Goal: Information Seeking & Learning: Learn about a topic

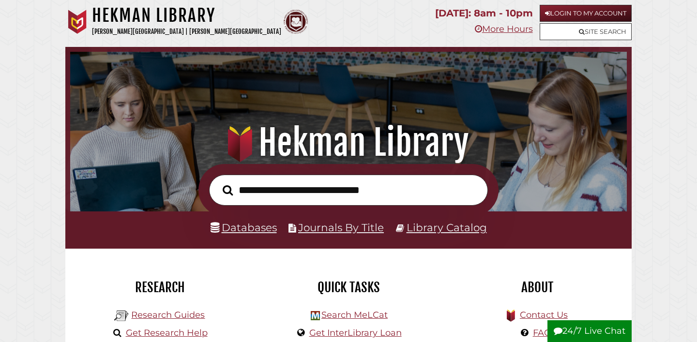
scroll to position [184, 552]
click at [258, 230] on link "Databases" at bounding box center [243, 227] width 66 height 13
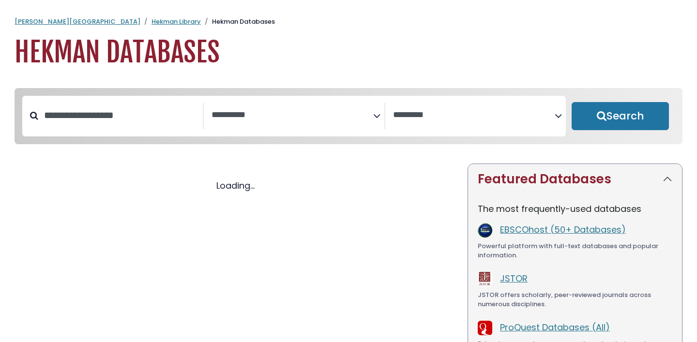
select select "Database Subject Filter"
select select "Database Vendors Filter"
select select "Database Subject Filter"
select select "Database Vendors Filter"
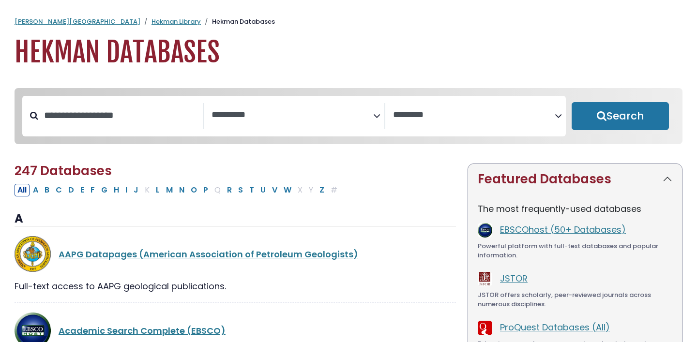
click at [377, 114] on icon "Search filters" at bounding box center [376, 114] width 7 height 15
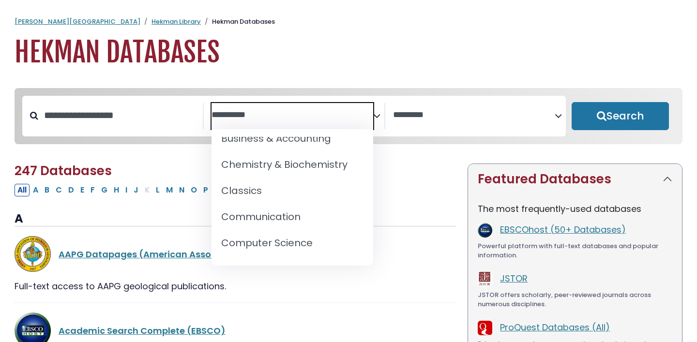
scroll to position [175, 0]
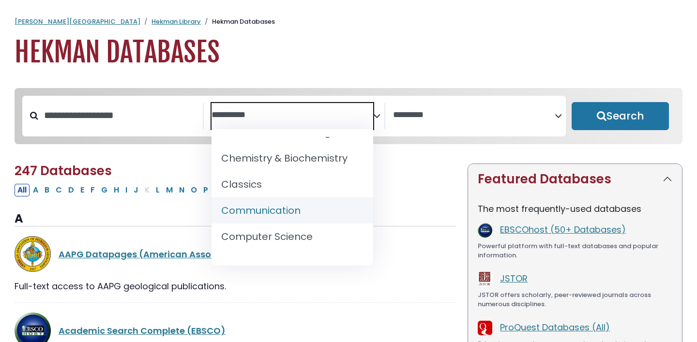
select select "*****"
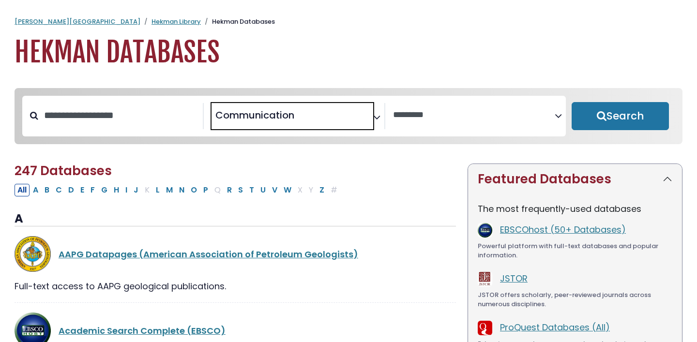
scroll to position [109, 0]
click at [590, 119] on button "Search" at bounding box center [619, 116] width 97 height 28
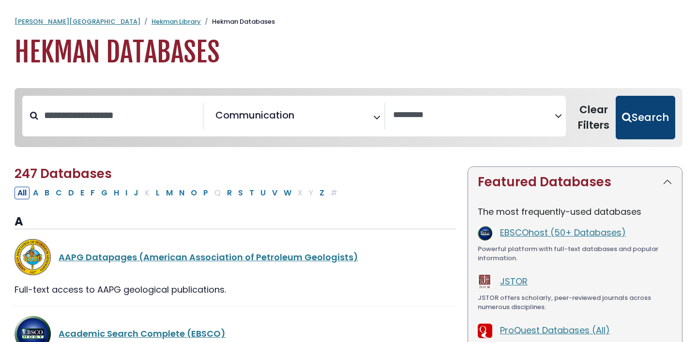
select select "Database Vendors Filter"
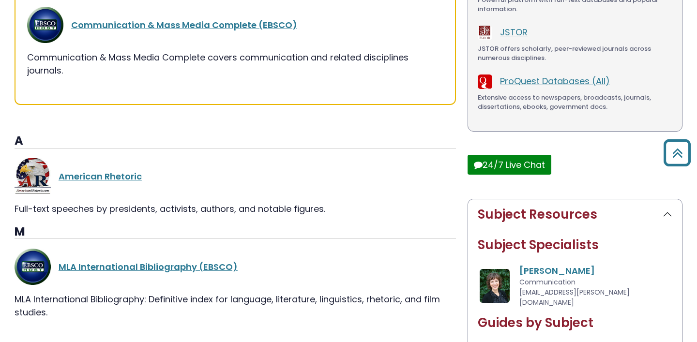
scroll to position [250, 0]
click at [229, 24] on link "Communication & Mass Media Complete (EBSCO)" at bounding box center [184, 24] width 226 height 12
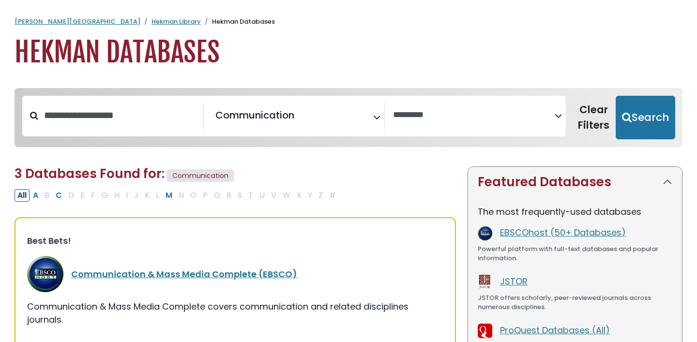
select select "Database Vendors Filter"
click at [360, 125] on span "× Communication" at bounding box center [292, 116] width 162 height 26
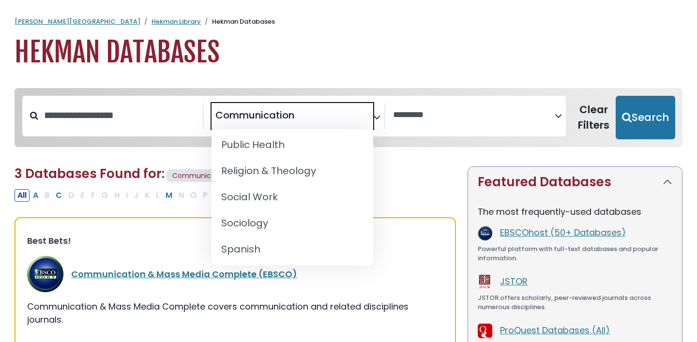
scroll to position [916, 0]
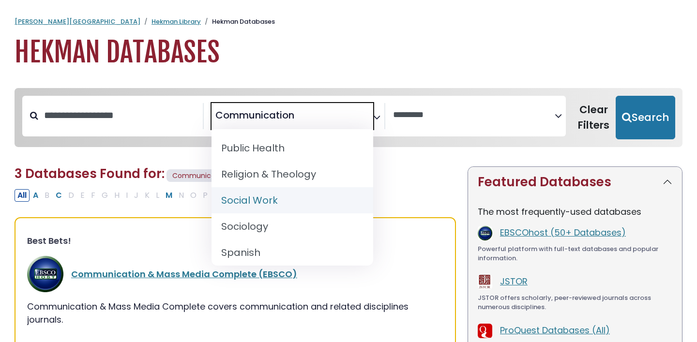
click at [436, 195] on div "All A B C D E F G H I J K L M N O P Q R S T U V W X Y Z #" at bounding box center [235, 195] width 441 height 14
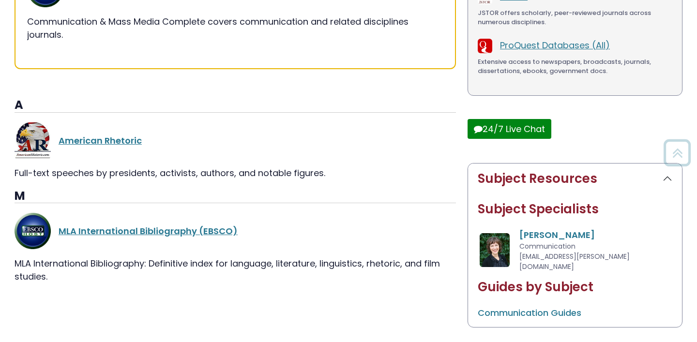
scroll to position [315, 0]
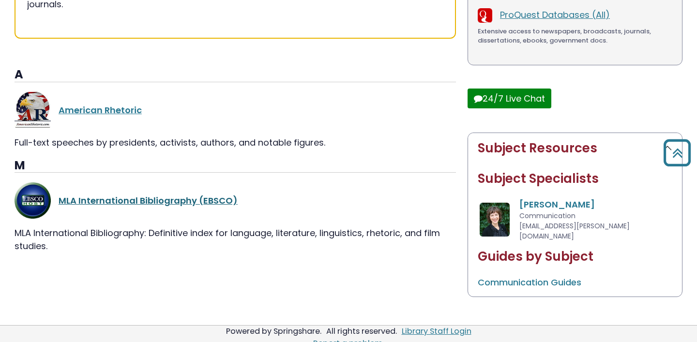
click at [177, 198] on link "MLA International Bibliography (EBSCO)" at bounding box center [148, 201] width 179 height 12
click at [158, 200] on link "MLA International Bibliography (EBSCO)" at bounding box center [148, 201] width 179 height 12
click at [244, 202] on div "MLA International Bibliography (EBSCO)" at bounding box center [257, 200] width 397 height 13
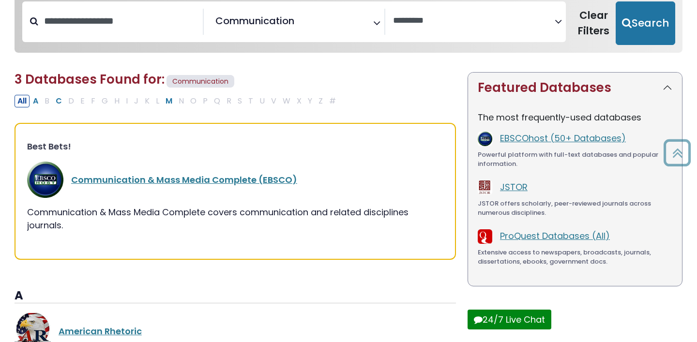
scroll to position [91, 0]
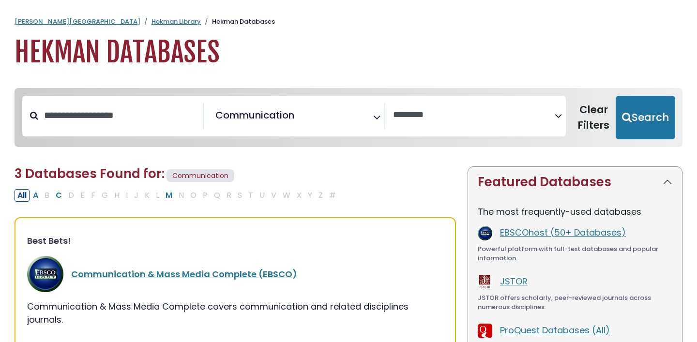
select select "Database Vendors Filter"
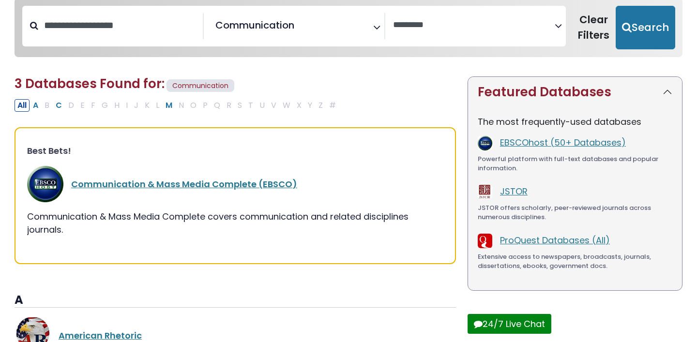
scroll to position [91, 0]
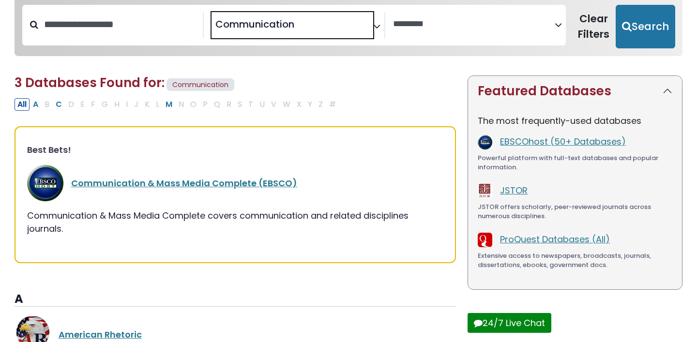
click at [328, 14] on span "× Communication" at bounding box center [292, 25] width 162 height 26
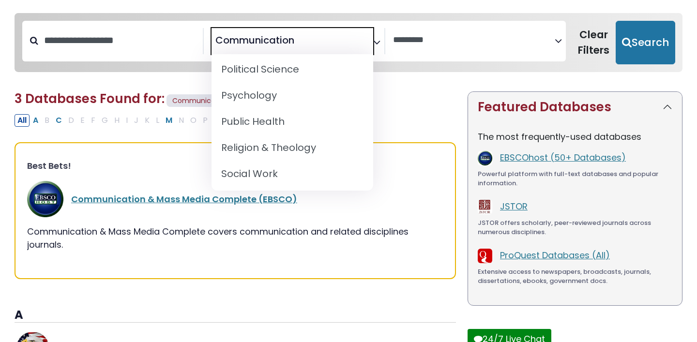
scroll to position [869, 0]
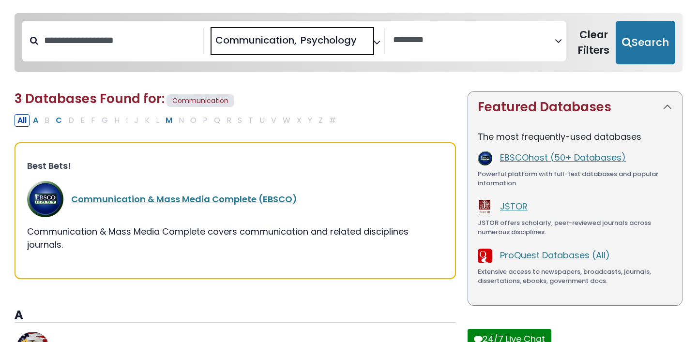
click at [267, 30] on span "× Communication × Psychology" at bounding box center [292, 41] width 162 height 26
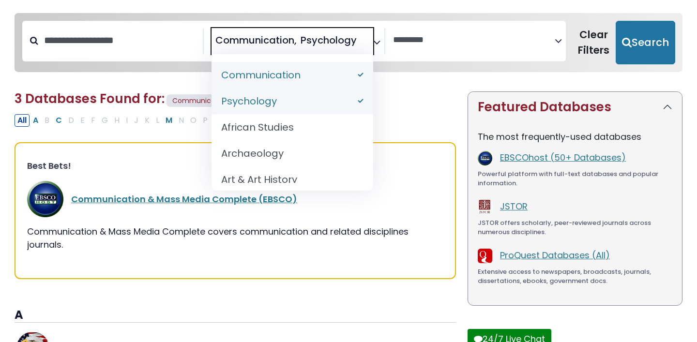
select select "*****"
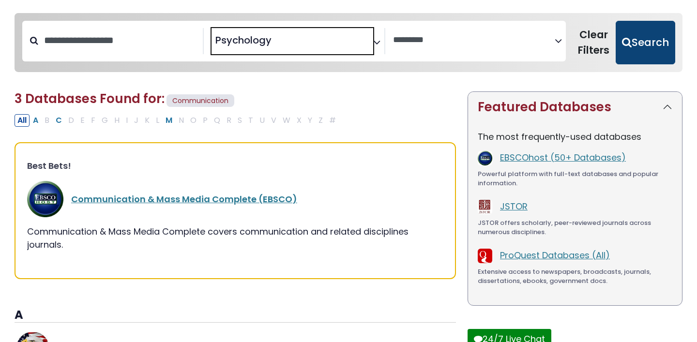
click at [645, 47] on button "Search" at bounding box center [645, 43] width 60 height 44
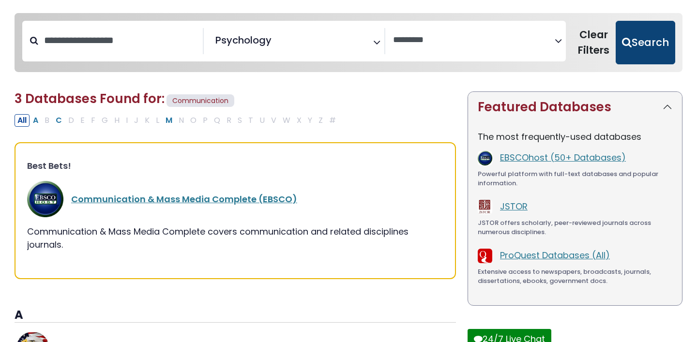
select select "Database Vendors Filter"
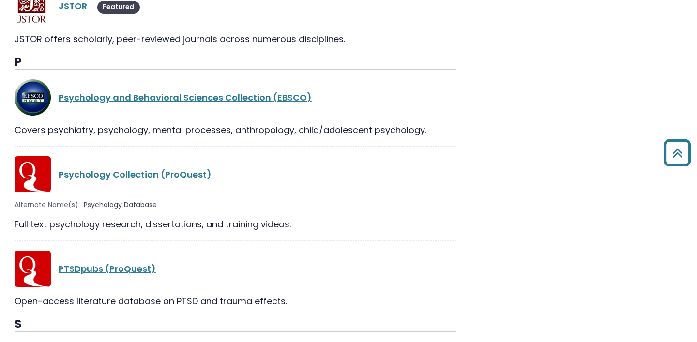
scroll to position [631, 0]
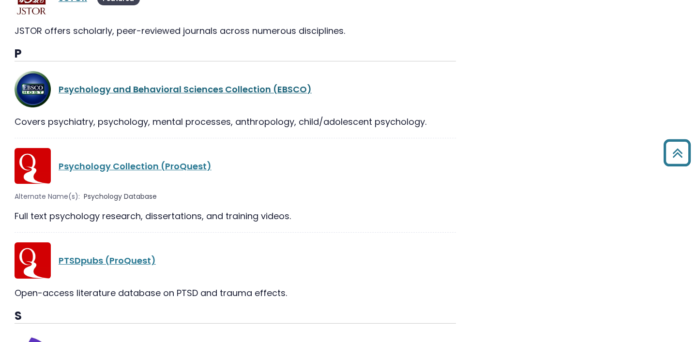
click at [231, 91] on link "Psychology and Behavioral Sciences Collection (EBSCO)" at bounding box center [185, 89] width 253 height 12
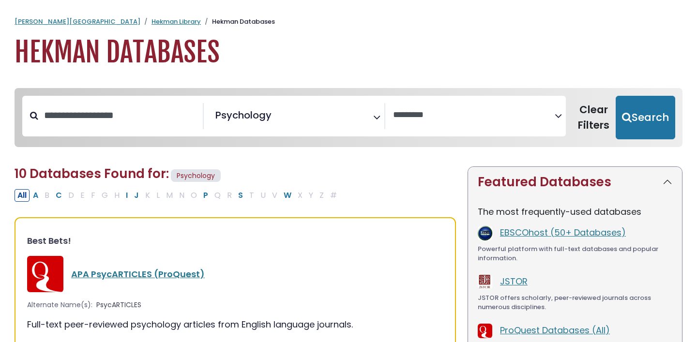
select select "Database Vendors Filter"
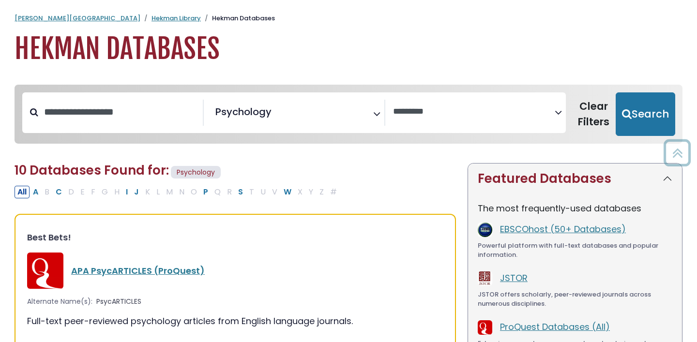
scroll to position [2, 0]
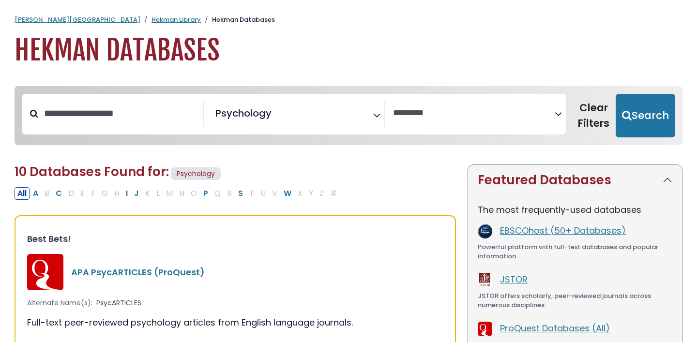
click at [355, 127] on div "**********" at bounding box center [294, 114] width 181 height 26
click at [374, 120] on icon "Search filters" at bounding box center [376, 113] width 7 height 15
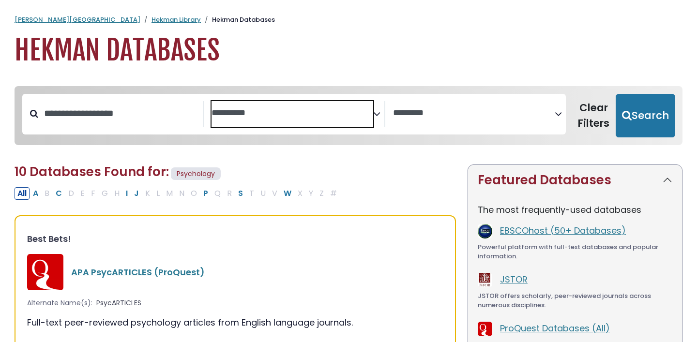
click at [335, 120] on span "Search filters" at bounding box center [292, 114] width 162 height 26
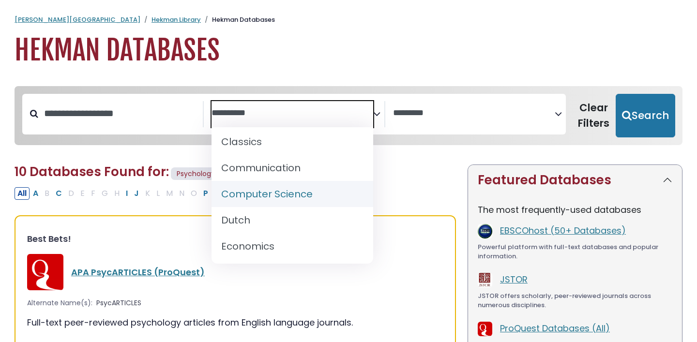
scroll to position [213, 0]
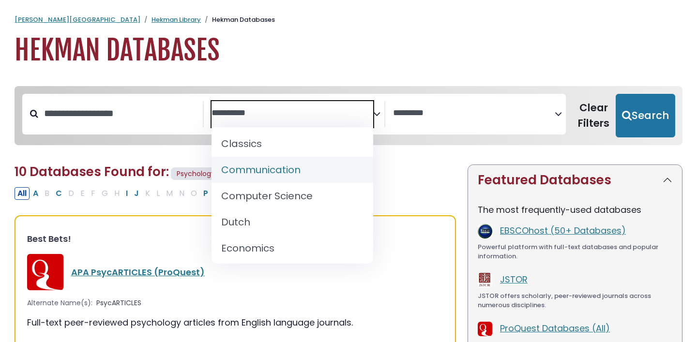
select select "*****"
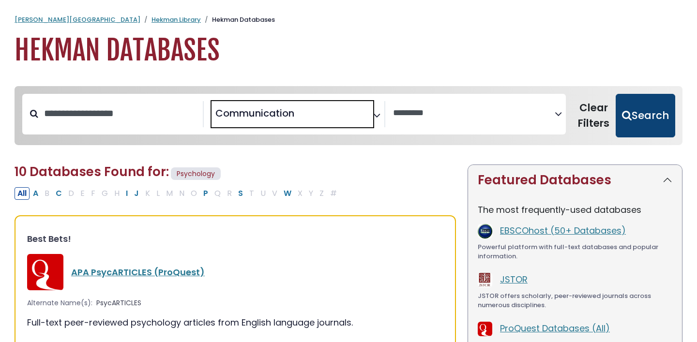
click at [642, 114] on button "Search" at bounding box center [645, 116] width 60 height 44
select select "Database Vendors Filter"
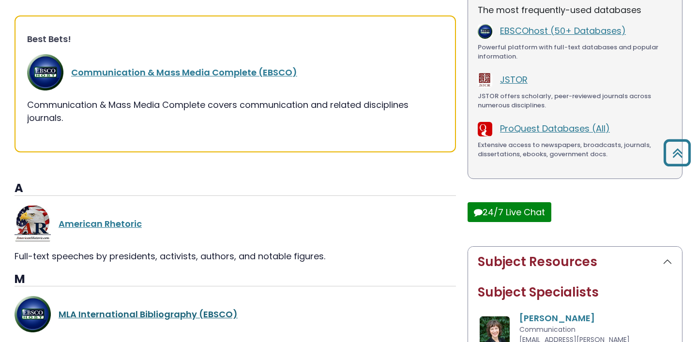
scroll to position [175, 0]
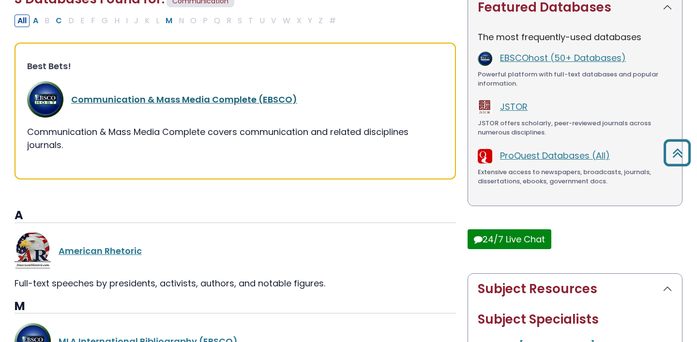
click at [208, 99] on link "Communication & Mass Media Complete (EBSCO)" at bounding box center [184, 99] width 226 height 12
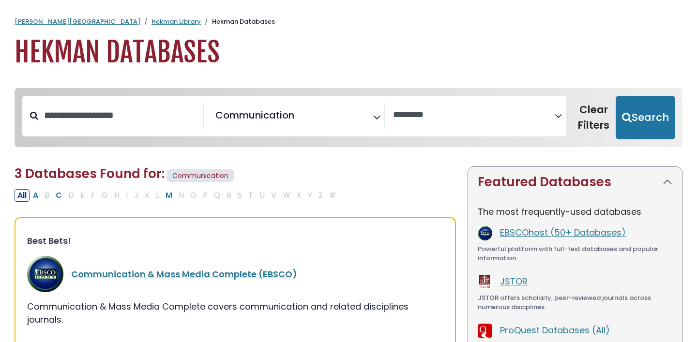
select select "Database Vendors Filter"
click at [337, 117] on span "× Communication" at bounding box center [292, 116] width 162 height 26
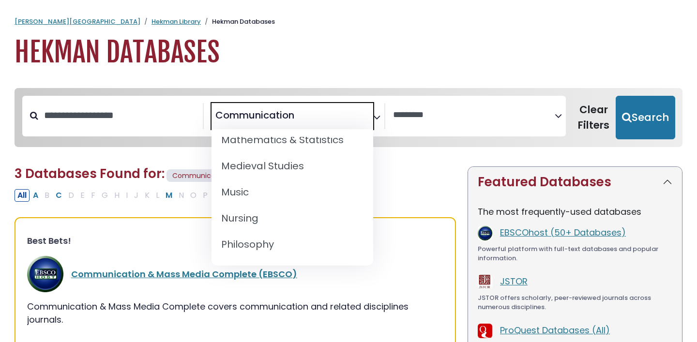
scroll to position [991, 0]
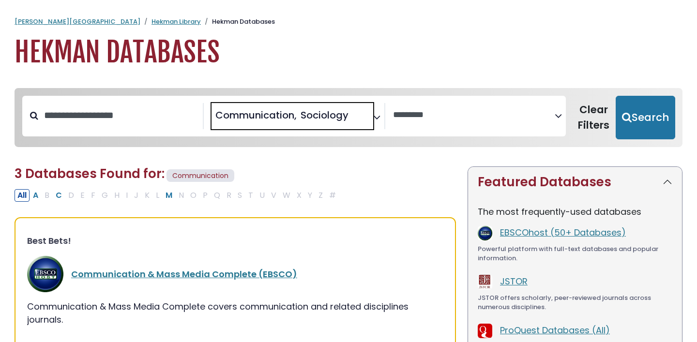
click at [261, 115] on span "Communication" at bounding box center [255, 115] width 81 height 15
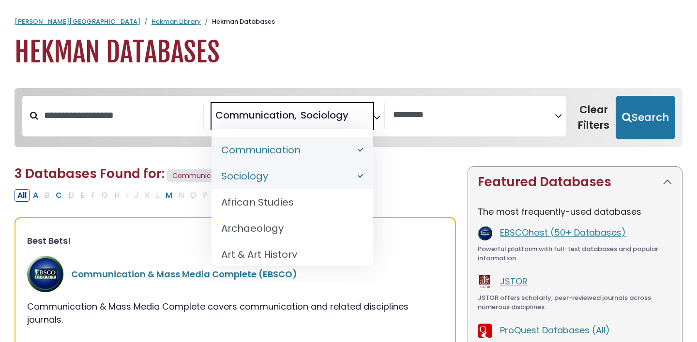
select select "*****"
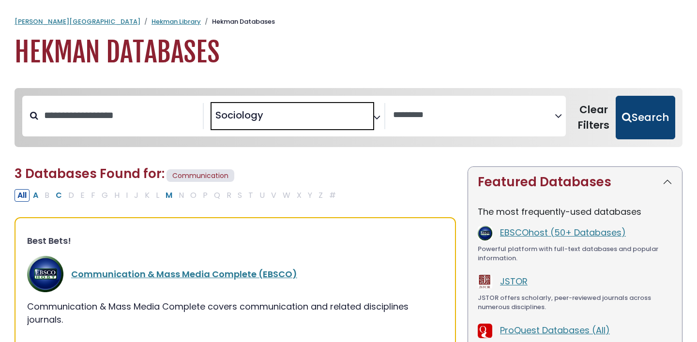
click at [640, 120] on button "Search" at bounding box center [645, 118] width 60 height 44
select select "Database Vendors Filter"
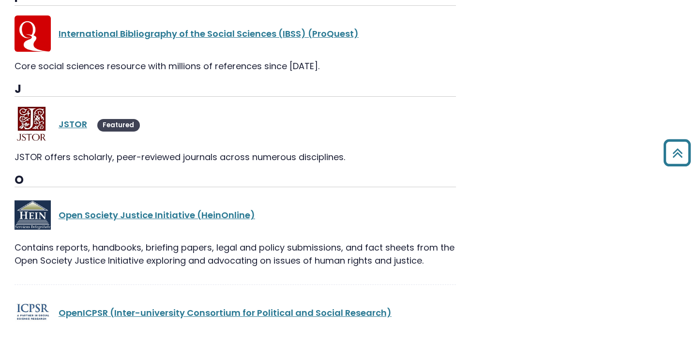
scroll to position [616, 0]
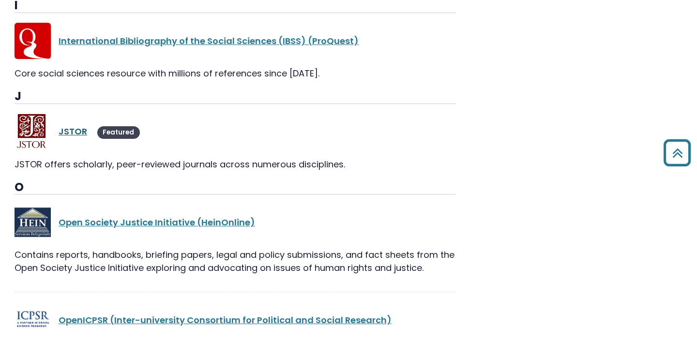
click at [74, 129] on link "JSTOR" at bounding box center [73, 131] width 29 height 12
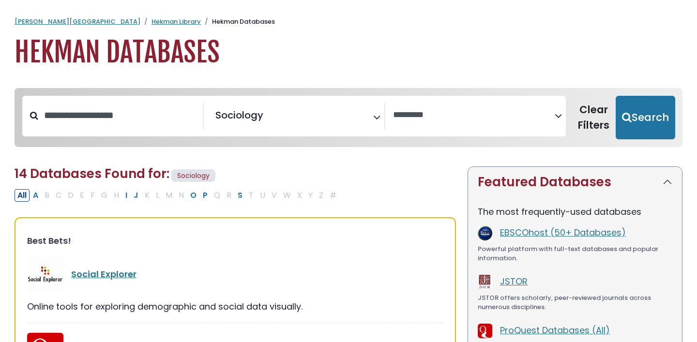
select select "Database Vendors Filter"
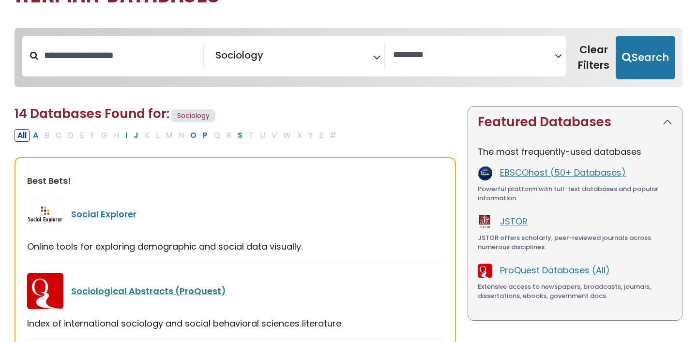
scroll to position [460, 0]
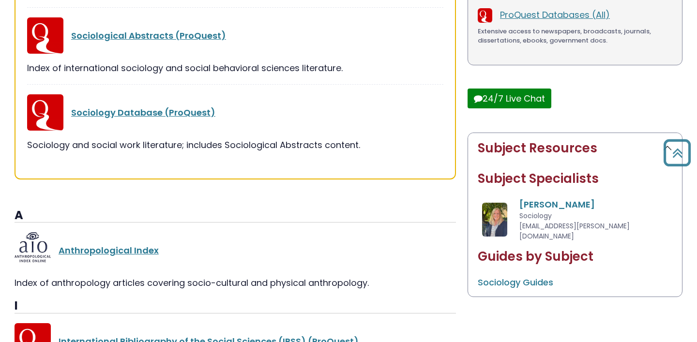
select select "*****"
select select "Database Vendors Filter"
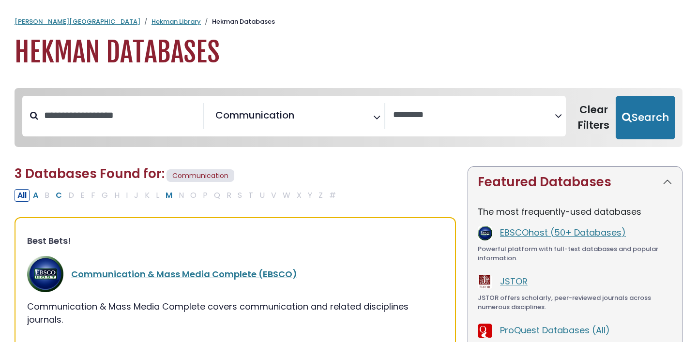
scroll to position [29, 0]
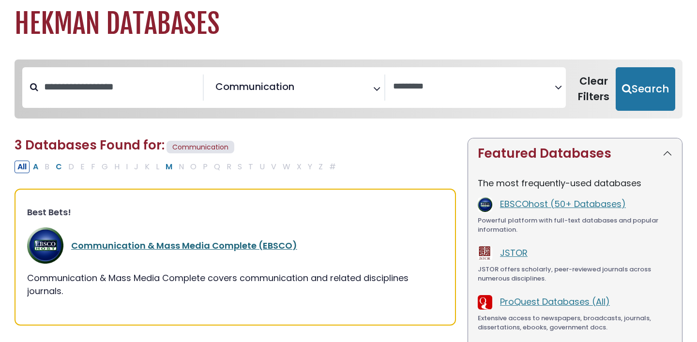
click at [241, 245] on link "Communication & Mass Media Complete (EBSCO)" at bounding box center [184, 246] width 226 height 12
